Goal: Transaction & Acquisition: Purchase product/service

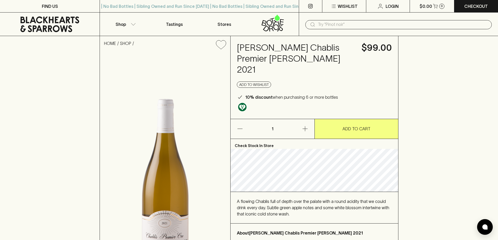
click at [304, 126] on icon "button" at bounding box center [305, 129] width 6 height 6
click at [304, 126] on icon "button" at bounding box center [304, 128] width 5 height 5
click at [242, 126] on icon "button" at bounding box center [240, 129] width 6 height 6
click at [303, 126] on icon "button" at bounding box center [305, 129] width 6 height 6
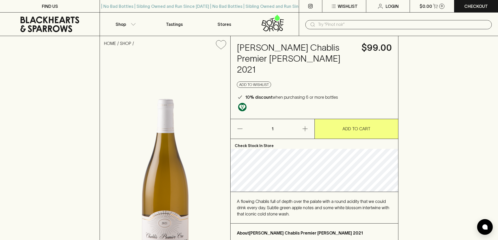
click at [303, 126] on icon "button" at bounding box center [305, 129] width 6 height 6
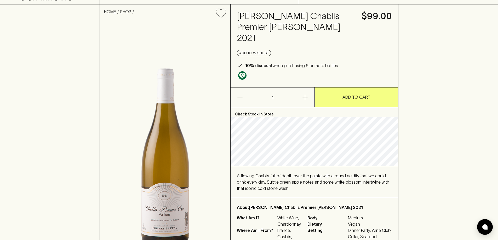
scroll to position [44, 0]
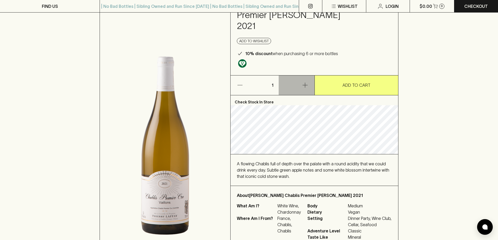
click at [306, 83] on icon "button" at bounding box center [304, 85] width 5 height 5
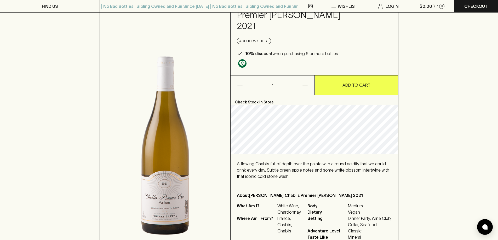
click at [353, 82] on p "ADD TO CART" at bounding box center [356, 85] width 28 height 6
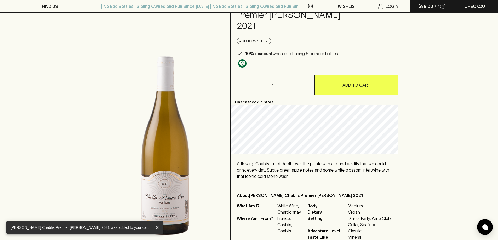
click at [428, 6] on p "$99.00" at bounding box center [425, 6] width 15 height 6
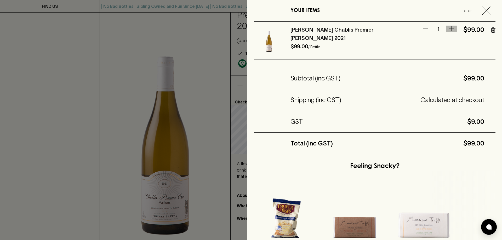
click at [448, 28] on icon "button" at bounding box center [451, 29] width 6 height 6
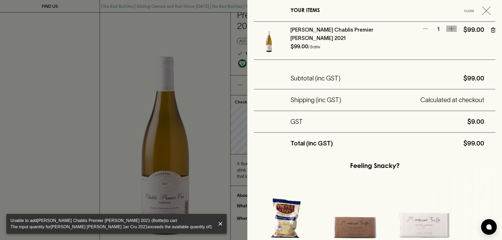
click at [448, 28] on icon "button" at bounding box center [451, 29] width 6 height 6
click at [482, 11] on icon "button" at bounding box center [486, 11] width 8 height 8
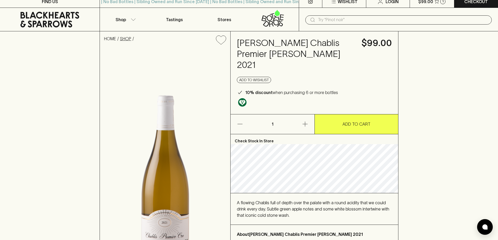
scroll to position [0, 0]
